Goal: Navigation & Orientation: Find specific page/section

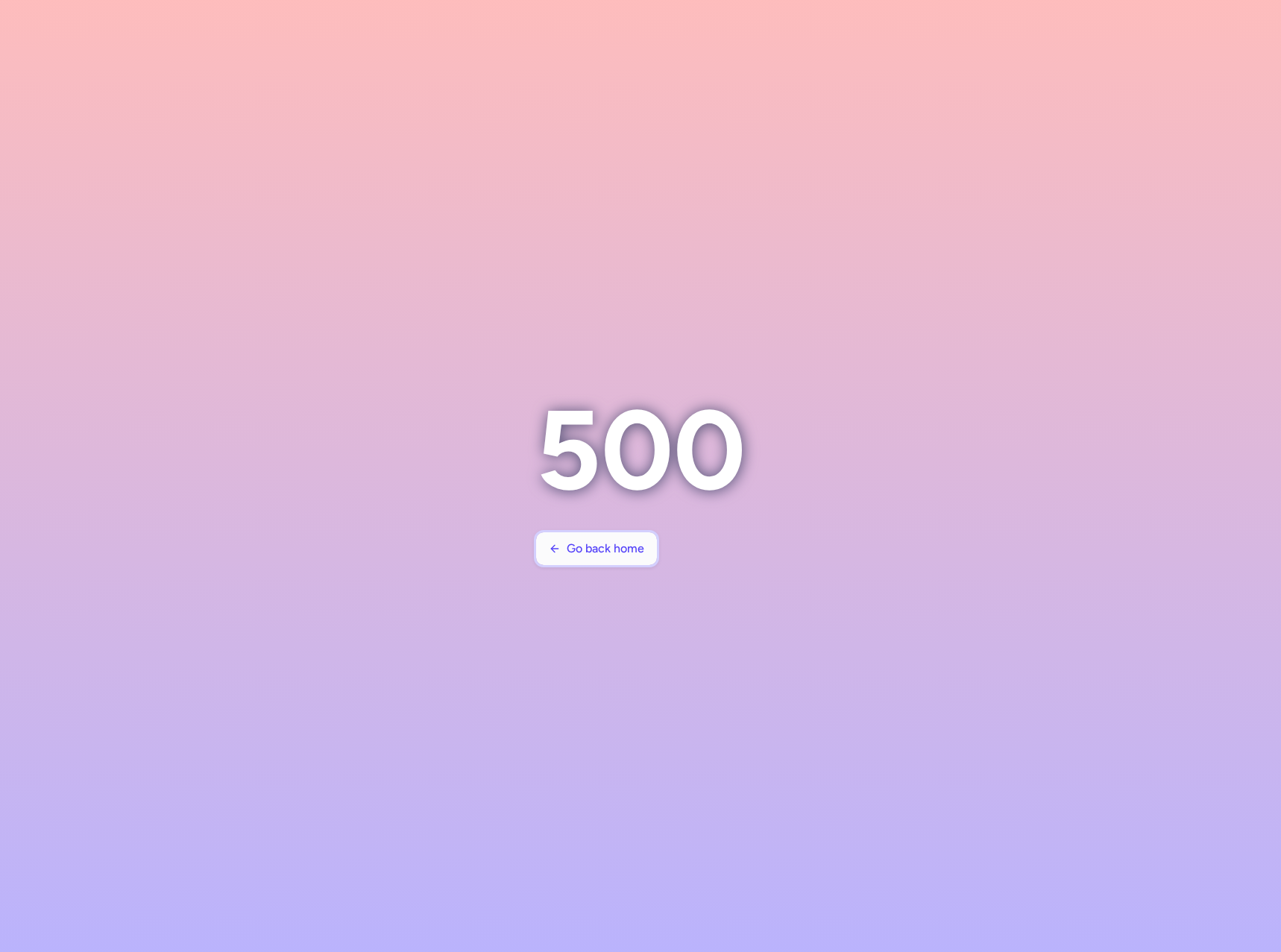
click at [593, 557] on button "Go back home" at bounding box center [596, 549] width 121 height 33
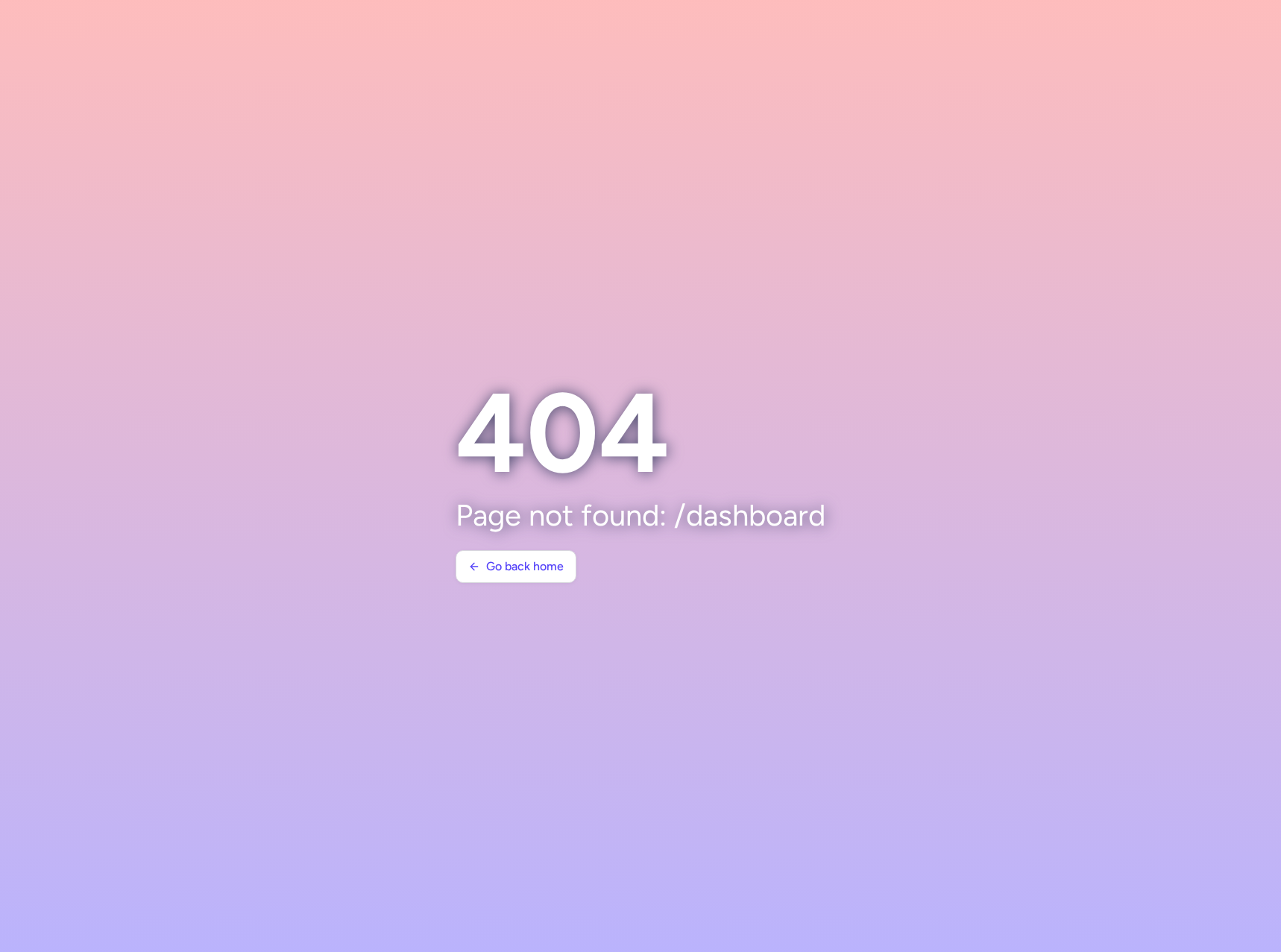
click at [480, 139] on section at bounding box center [640, 476] width 1281 height 952
click at [510, 571] on span "Go back home" at bounding box center [524, 565] width 77 height 13
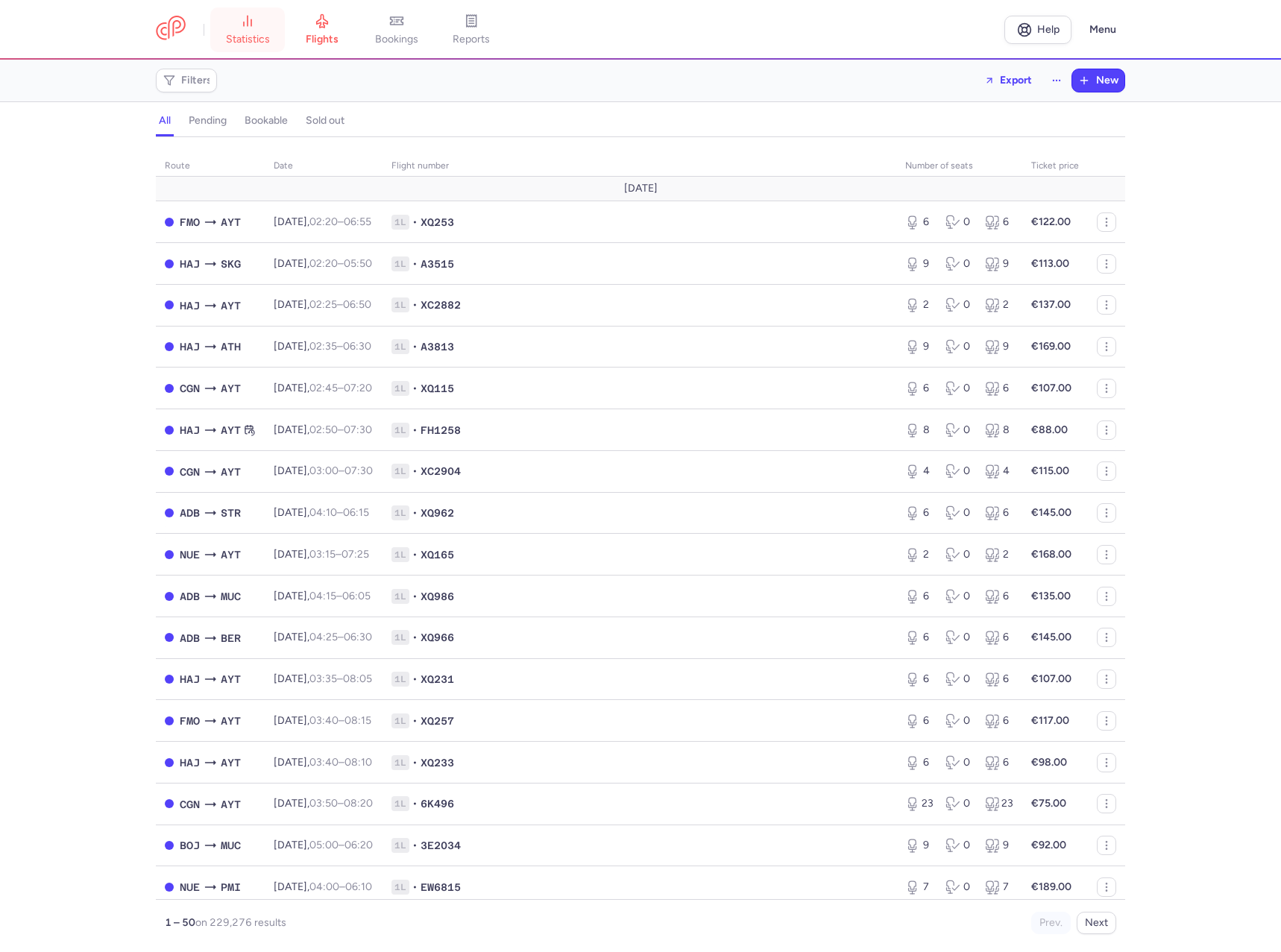
click at [242, 28] on icon at bounding box center [247, 21] width 15 height 15
